Goal: Task Accomplishment & Management: Complete application form

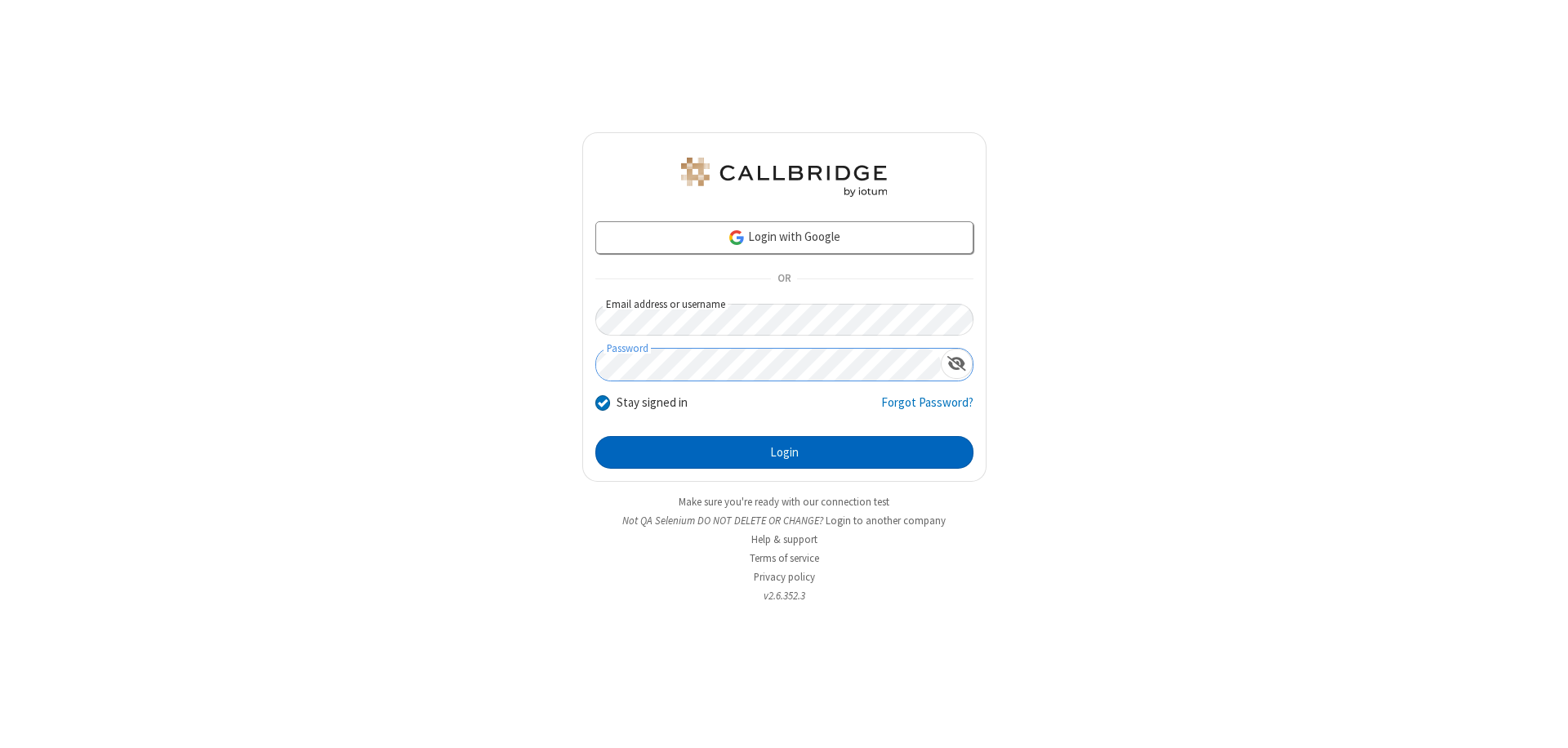
click at [784, 453] on button "Login" at bounding box center [784, 453] width 378 height 33
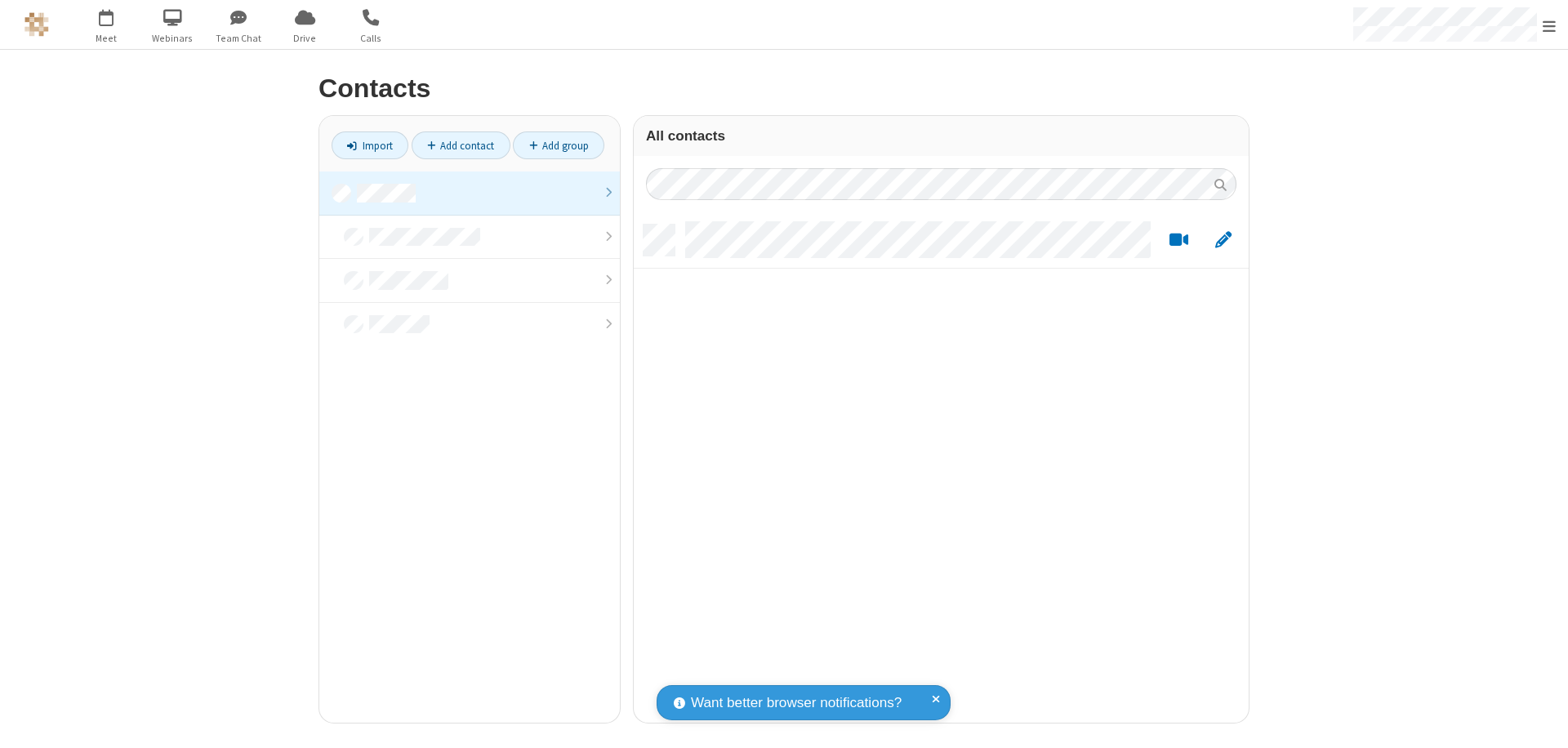
scroll to position [499, 602]
click at [470, 192] on link at bounding box center [470, 193] width 301 height 44
click at [461, 145] on link "Add contact" at bounding box center [461, 145] width 98 height 28
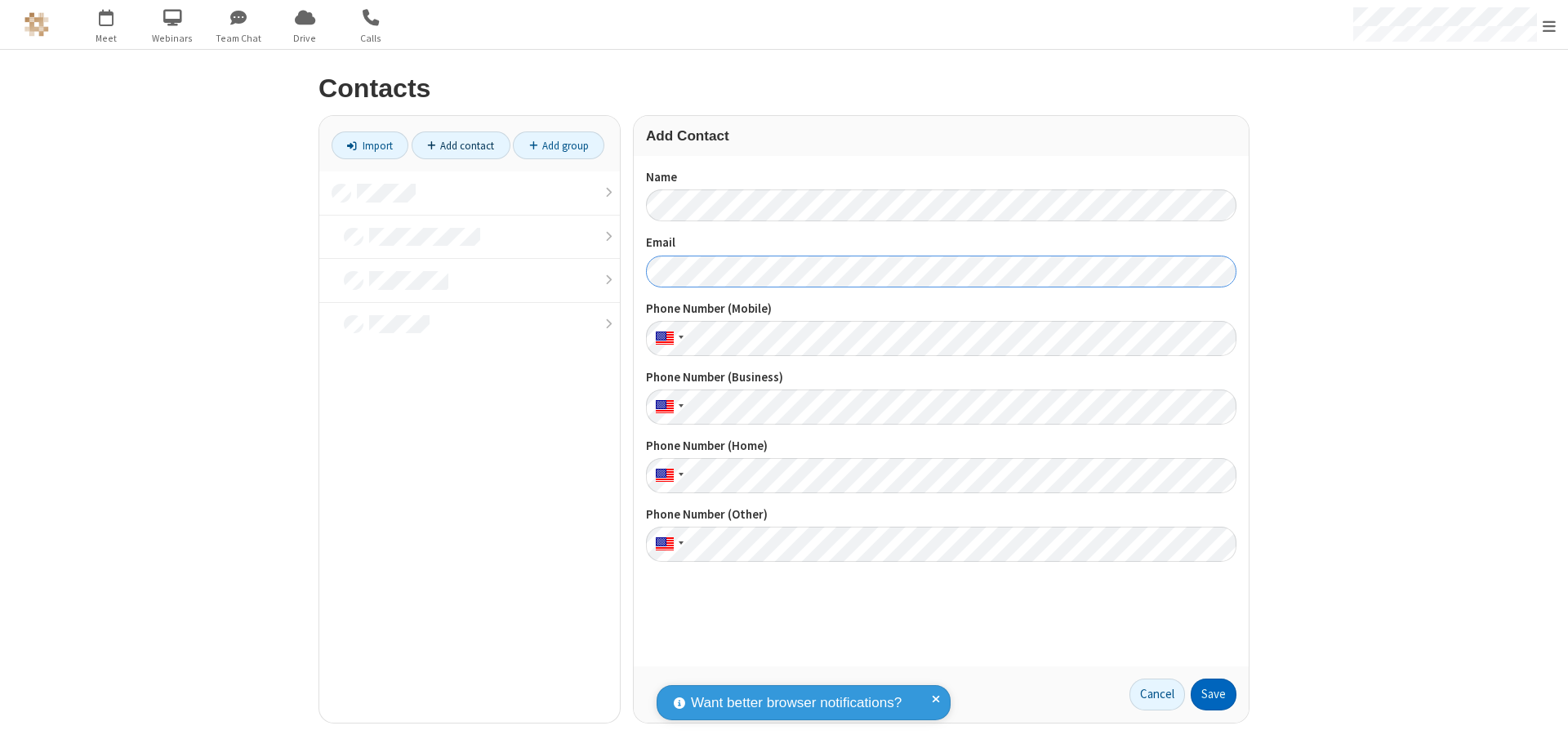
click at [1214, 695] on button "Save" at bounding box center [1214, 696] width 46 height 33
